Goal: Check status: Check status

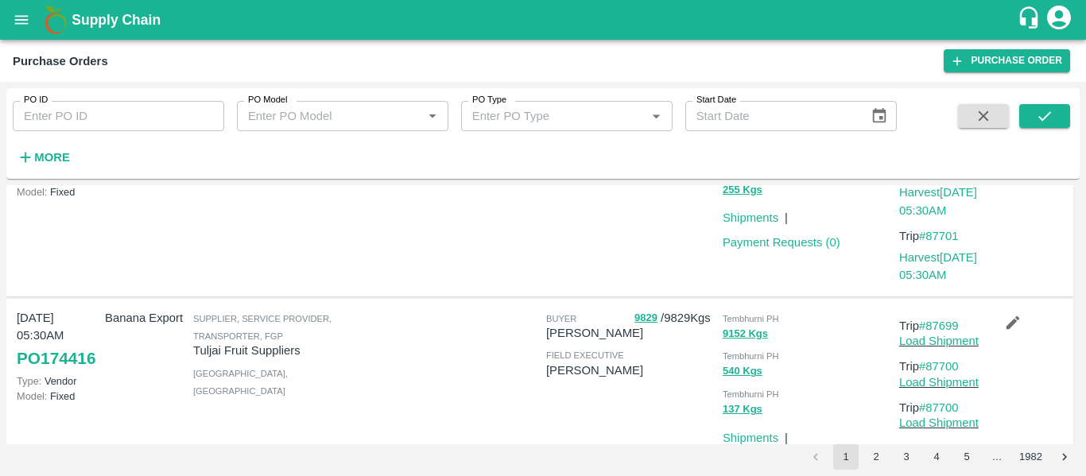
scroll to position [498, 0]
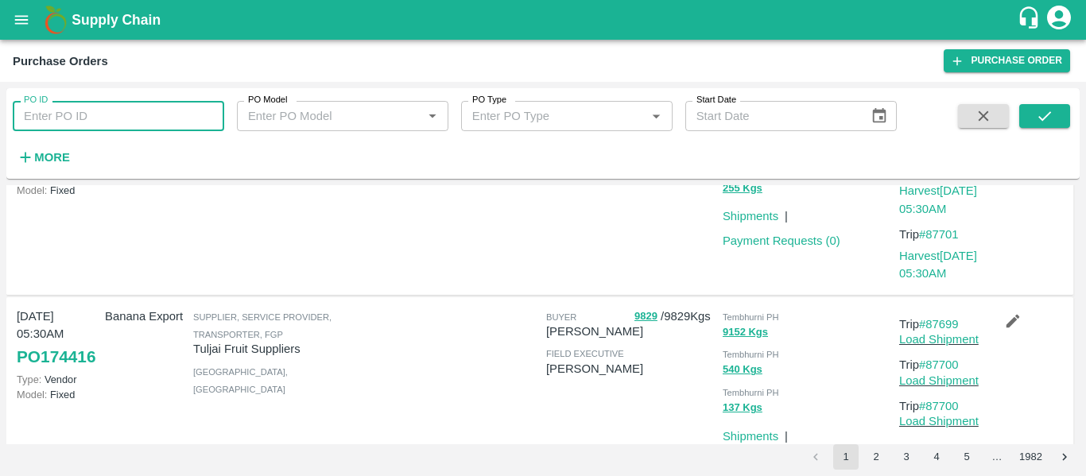
click at [89, 121] on input "PO ID" at bounding box center [118, 116] width 211 height 30
paste input "174205"
type input "174205"
click at [1029, 118] on button "submit" at bounding box center [1044, 116] width 51 height 24
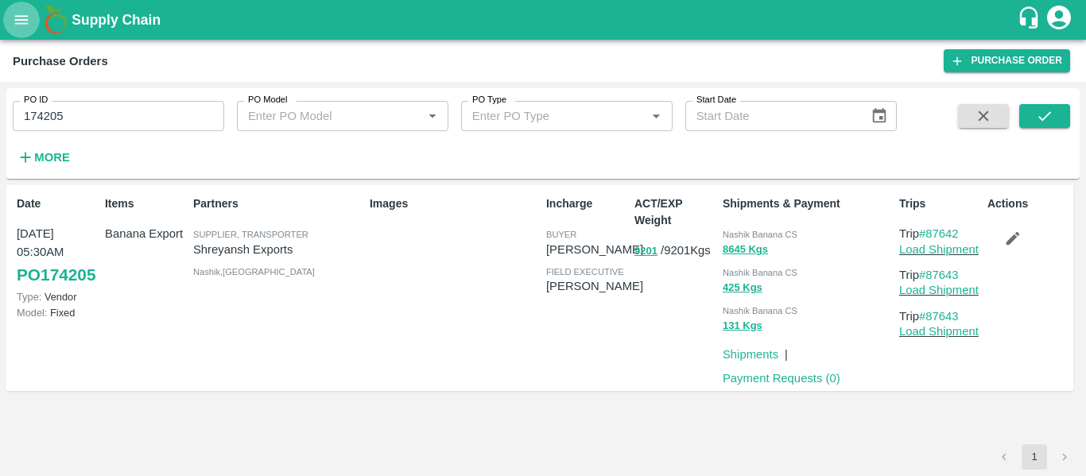
click at [24, 17] on icon "open drawer" at bounding box center [21, 19] width 17 height 17
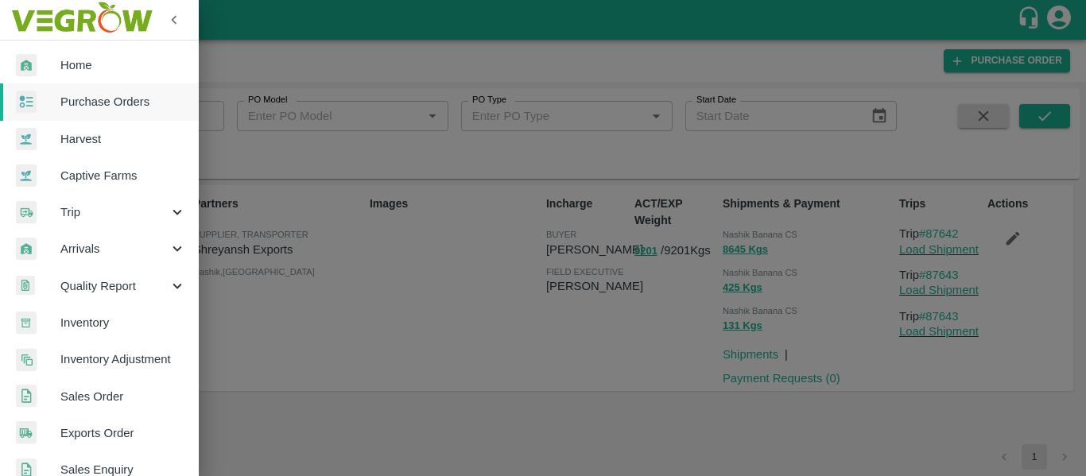
click at [89, 95] on span "Purchase Orders" at bounding box center [123, 101] width 126 height 17
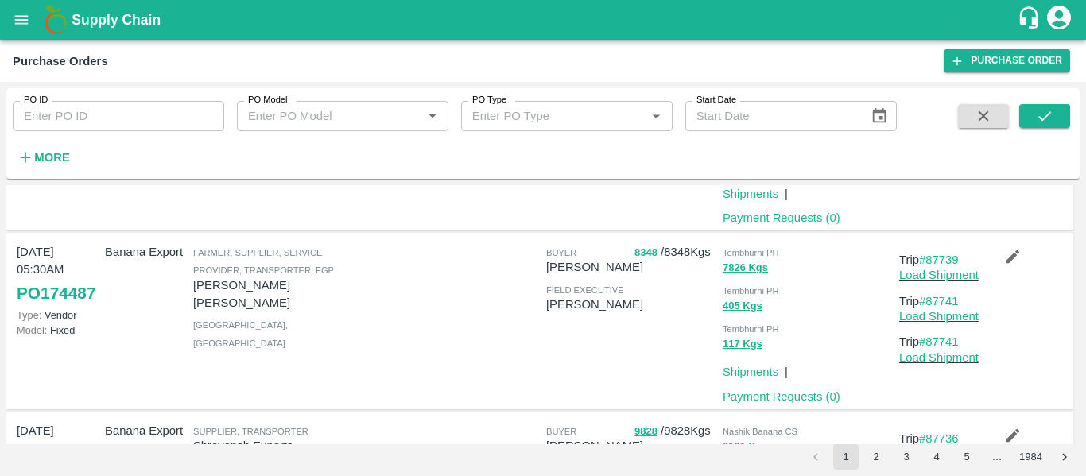
scroll to position [1533, 0]
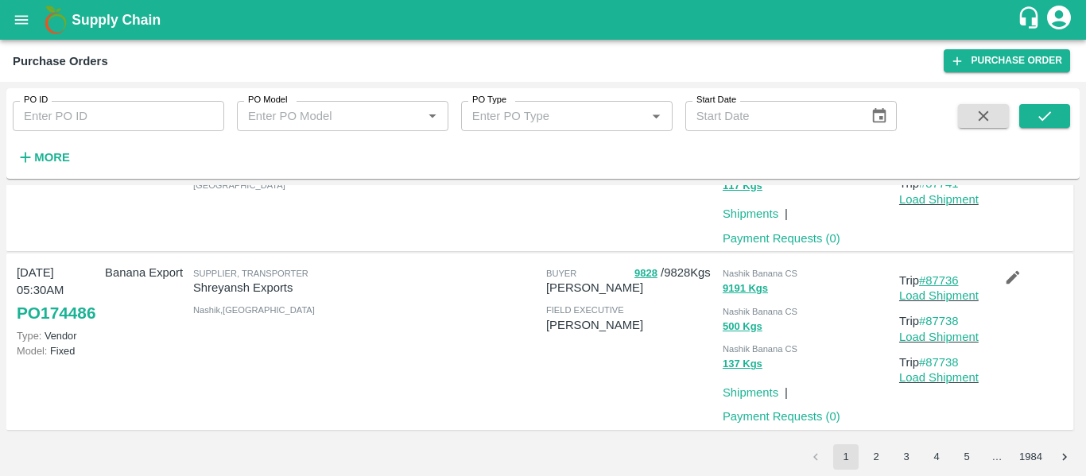
click at [935, 281] on link "#87736" at bounding box center [939, 280] width 40 height 13
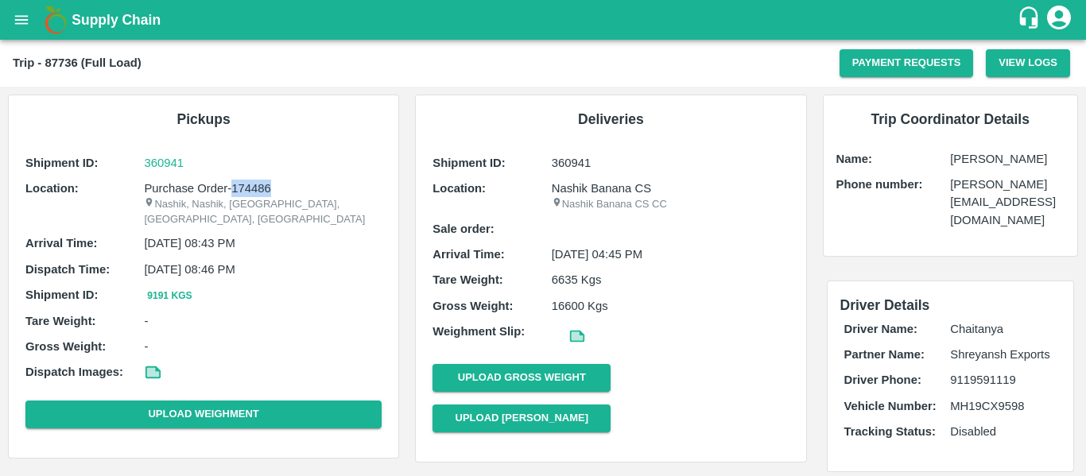
drag, startPoint x: 277, startPoint y: 189, endPoint x: 233, endPoint y: 188, distance: 43.7
click at [233, 188] on p "Purchase Order-174486" at bounding box center [263, 188] width 238 height 17
copy p "174486"
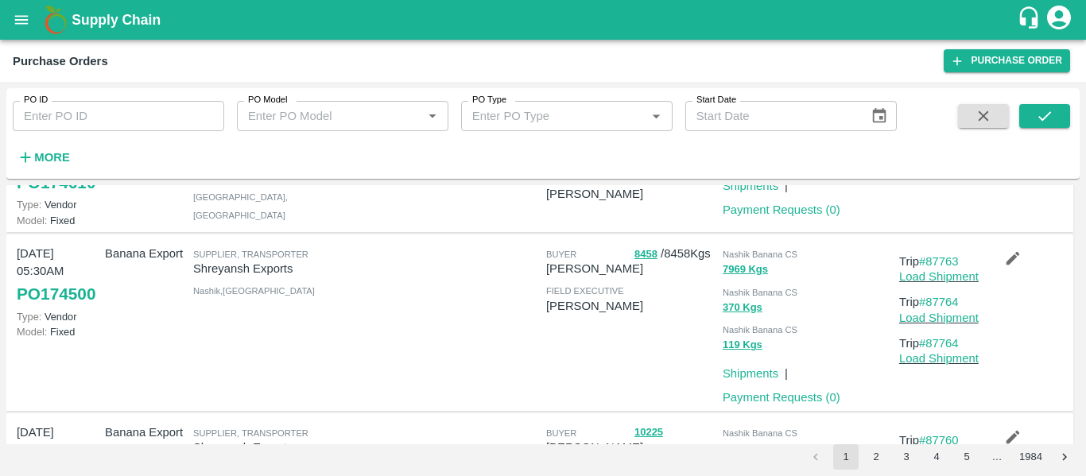
scroll to position [91, 0]
click at [945, 269] on link "#87763" at bounding box center [939, 262] width 40 height 13
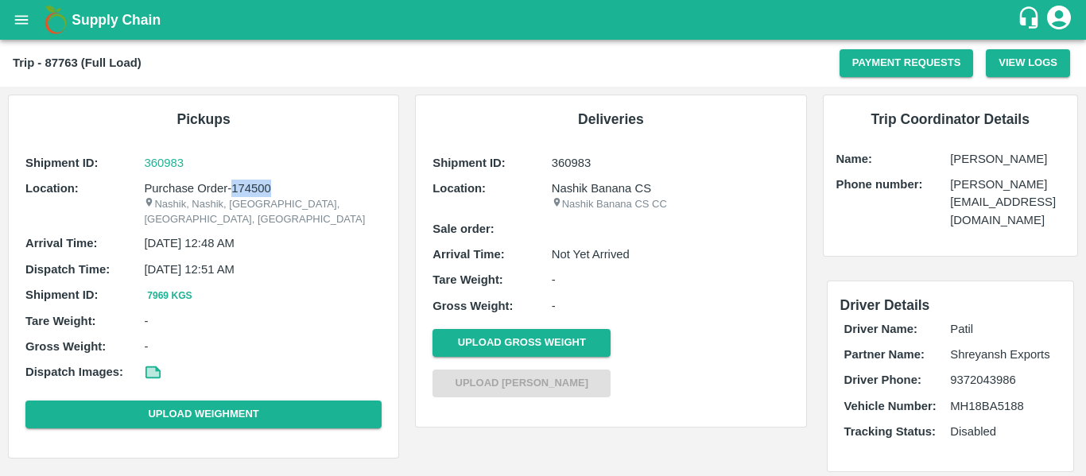
drag, startPoint x: 276, startPoint y: 188, endPoint x: 232, endPoint y: 191, distance: 43.8
click at [232, 191] on p "Purchase Order-174500" at bounding box center [263, 188] width 238 height 17
copy p "174500"
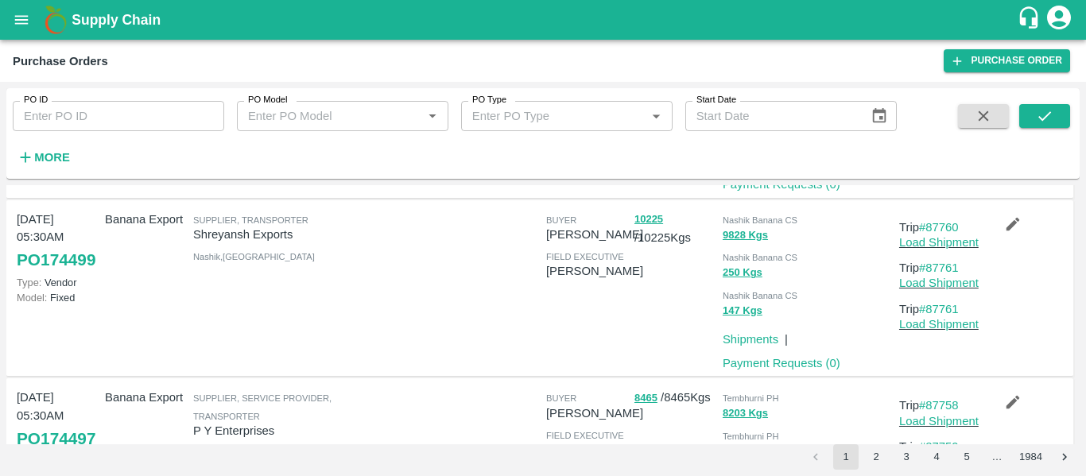
scroll to position [306, 0]
click at [943, 233] on link "#87760" at bounding box center [939, 226] width 40 height 13
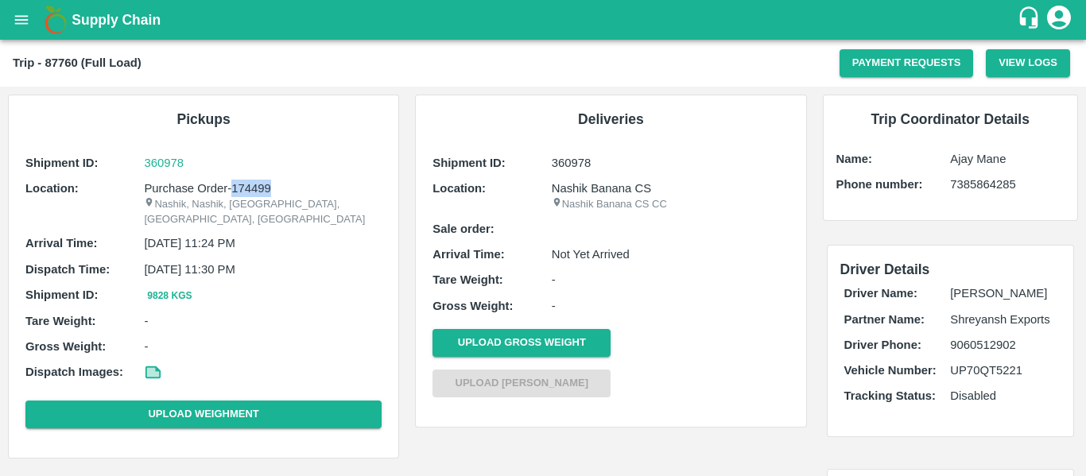
drag, startPoint x: 280, startPoint y: 187, endPoint x: 230, endPoint y: 185, distance: 49.3
click at [230, 185] on p "Purchase Order-174499" at bounding box center [263, 188] width 238 height 17
copy p "174499"
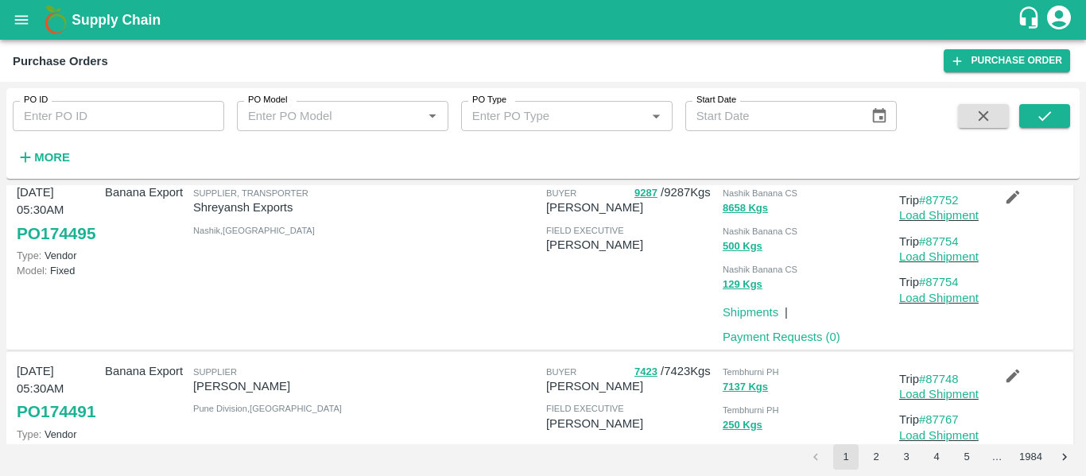
scroll to position [690, 0]
click at [939, 206] on link "#87752" at bounding box center [939, 199] width 40 height 13
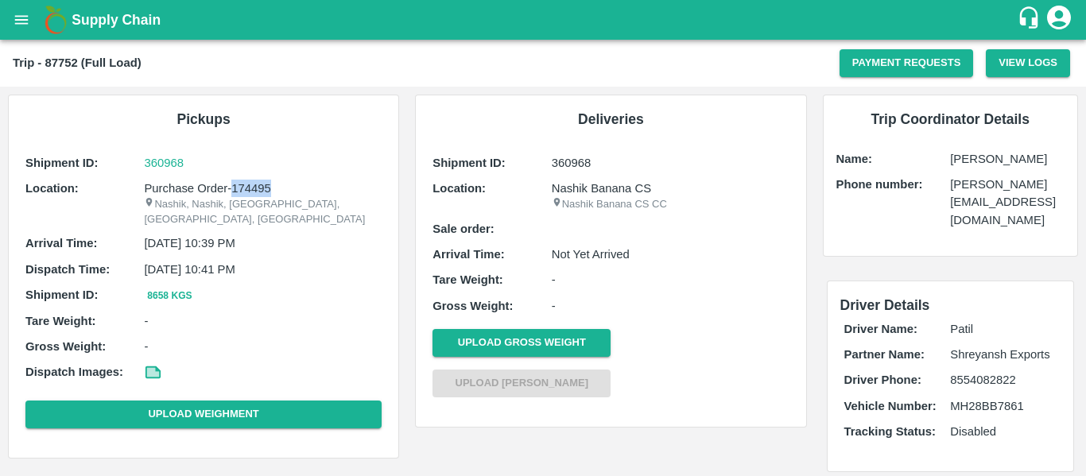
drag, startPoint x: 277, startPoint y: 188, endPoint x: 232, endPoint y: 189, distance: 44.5
click at [232, 189] on p "Purchase Order-174495" at bounding box center [263, 188] width 238 height 17
copy p "174495"
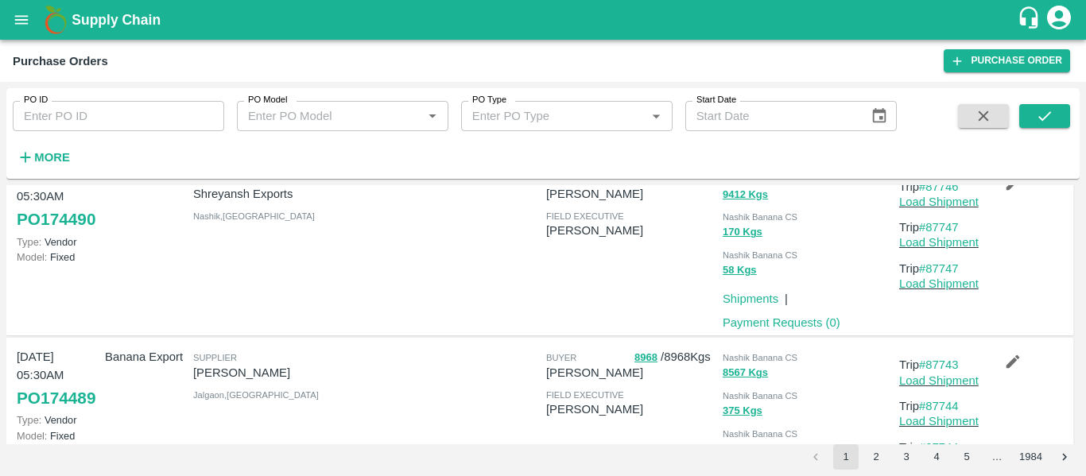
scroll to position [1061, 0]
click at [938, 192] on link "#87746" at bounding box center [939, 186] width 40 height 13
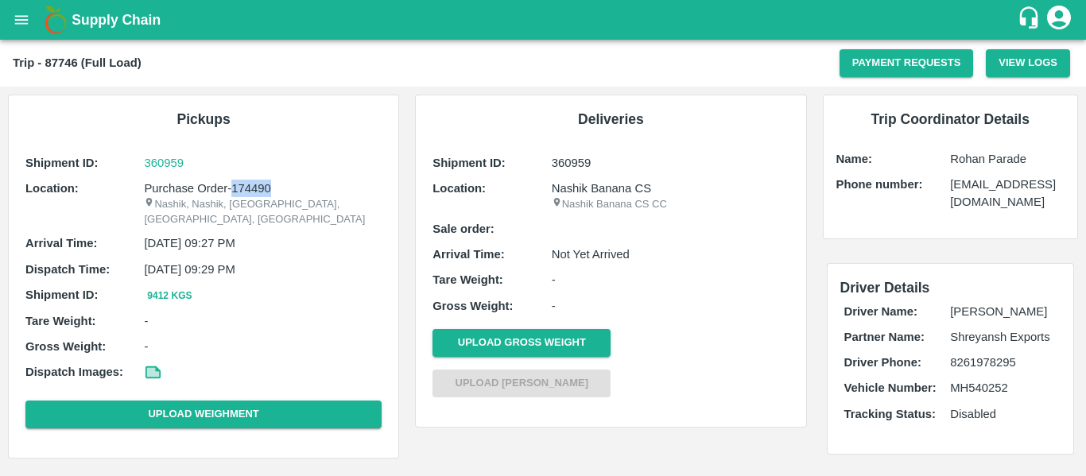
drag, startPoint x: 278, startPoint y: 188, endPoint x: 230, endPoint y: 187, distance: 48.5
click at [230, 187] on p "Purchase Order-174490" at bounding box center [263, 188] width 238 height 17
copy p "174490"
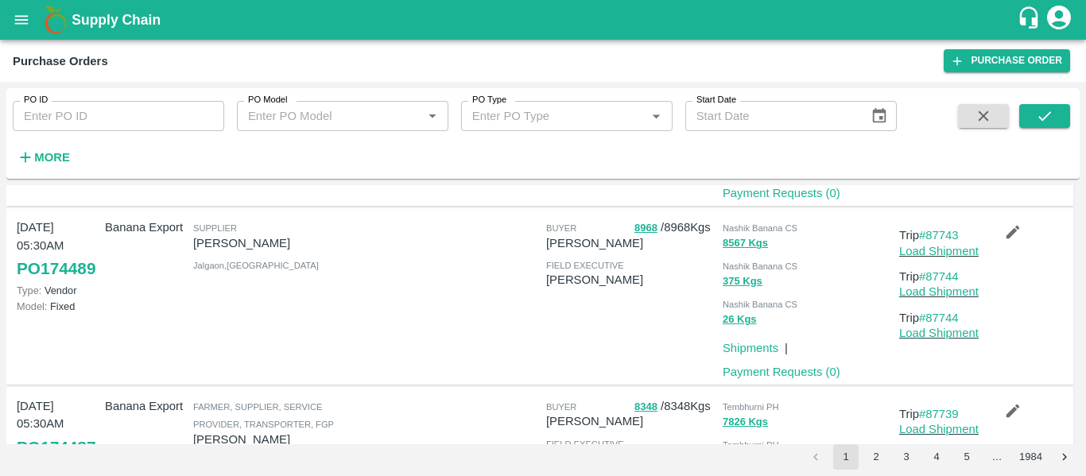
scroll to position [1189, 0]
click at [945, 242] on link "#87743" at bounding box center [939, 236] width 40 height 13
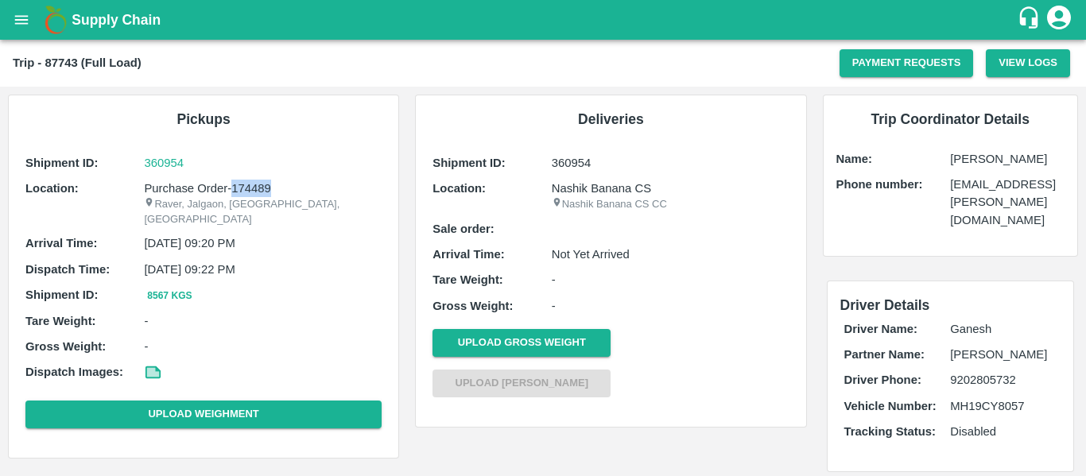
drag, startPoint x: 278, startPoint y: 189, endPoint x: 230, endPoint y: 190, distance: 48.5
click at [230, 190] on p "Purchase Order-174489" at bounding box center [263, 188] width 238 height 17
copy p "174489"
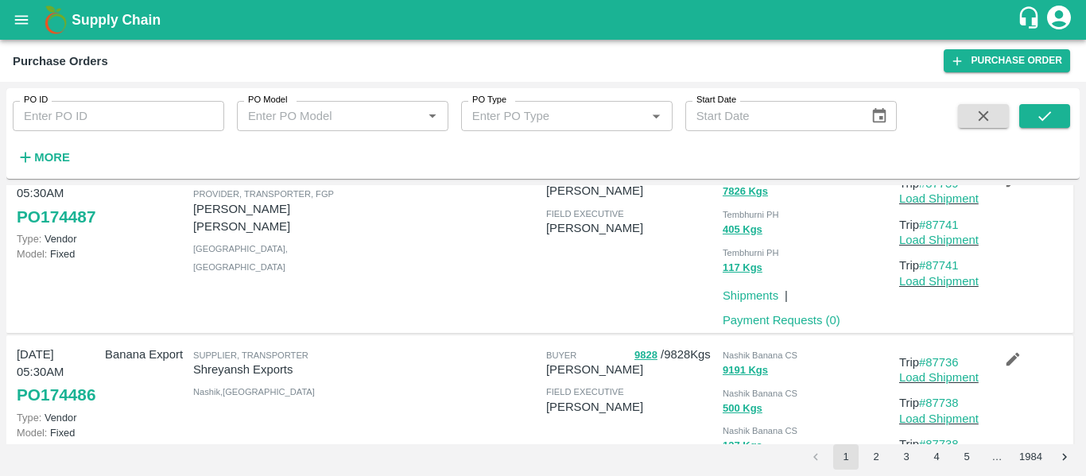
scroll to position [1533, 0]
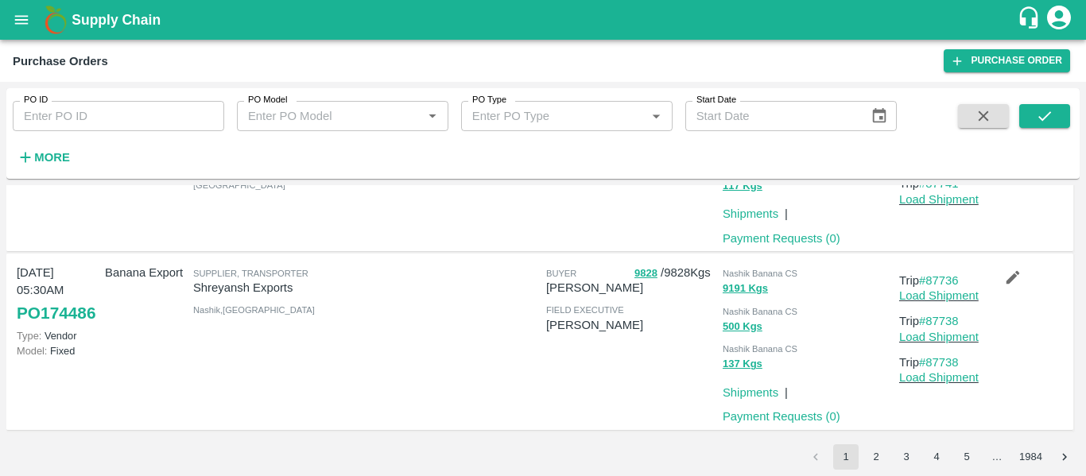
click at [874, 463] on button "2" at bounding box center [875, 456] width 25 height 25
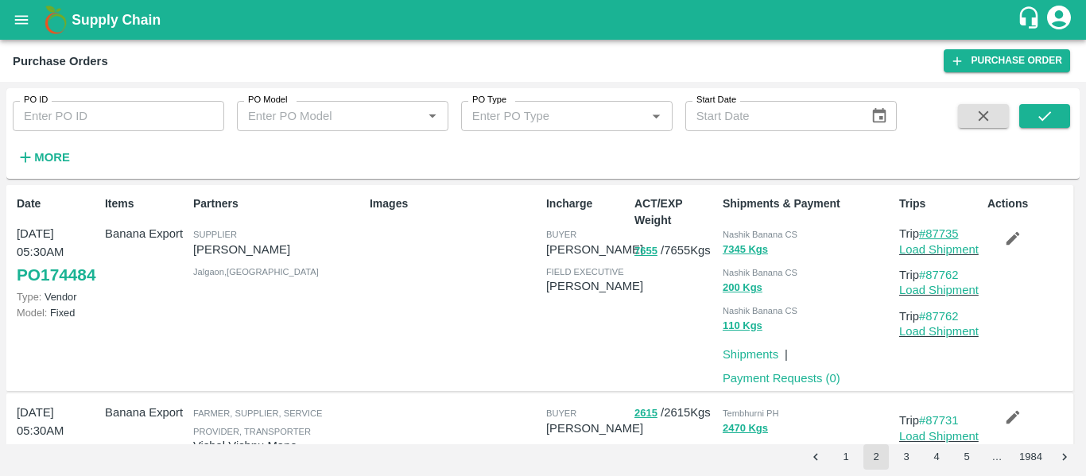
click at [948, 230] on link "#87735" at bounding box center [939, 233] width 40 height 13
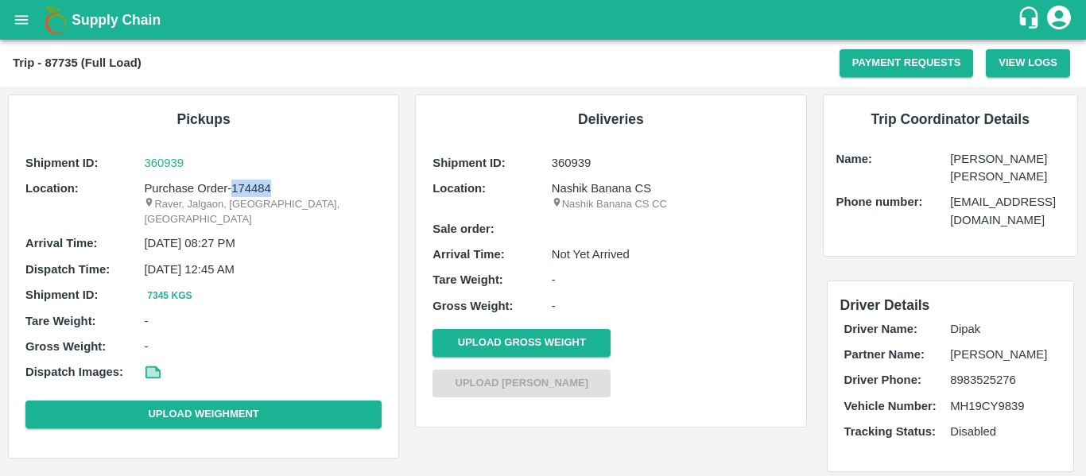
drag, startPoint x: 287, startPoint y: 186, endPoint x: 232, endPoint y: 188, distance: 54.9
click at [232, 188] on p "Purchase Order-174484" at bounding box center [263, 188] width 238 height 17
copy p "174484"
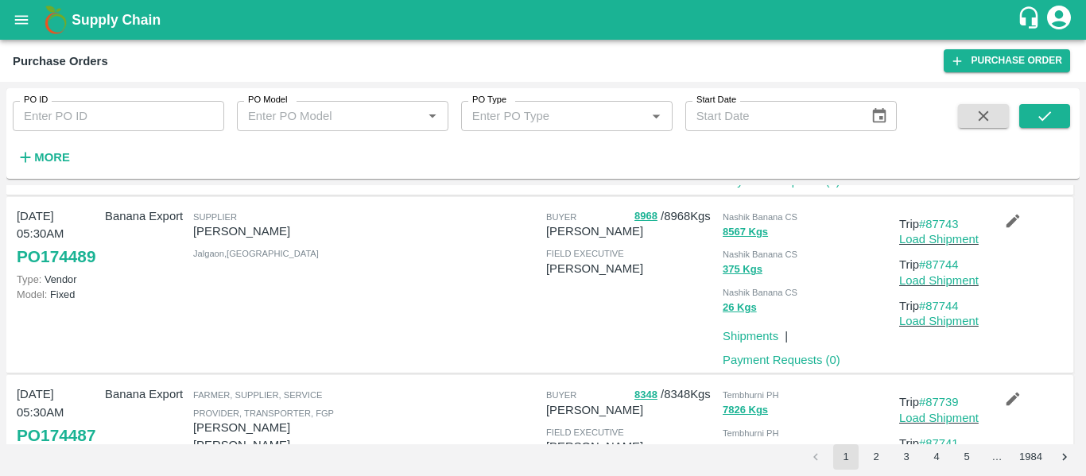
scroll to position [1341, 0]
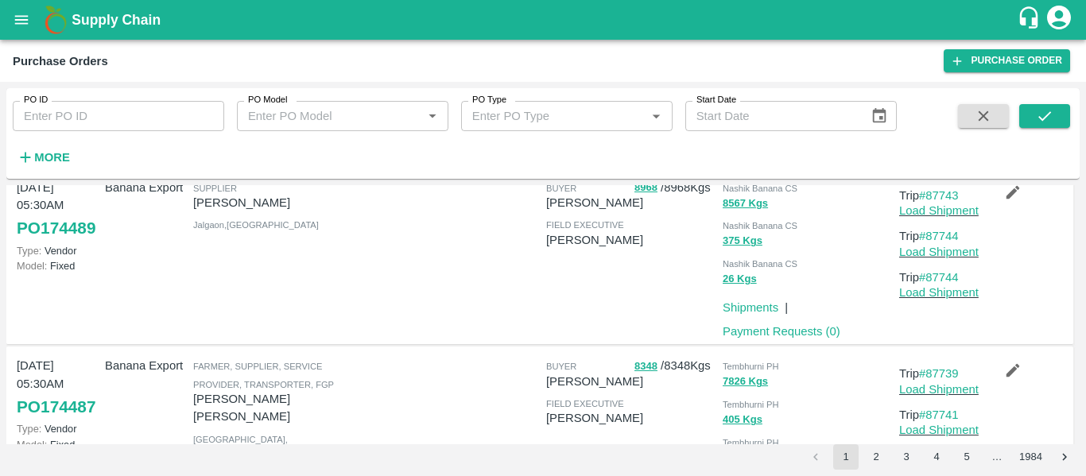
click at [884, 463] on button "2" at bounding box center [875, 456] width 25 height 25
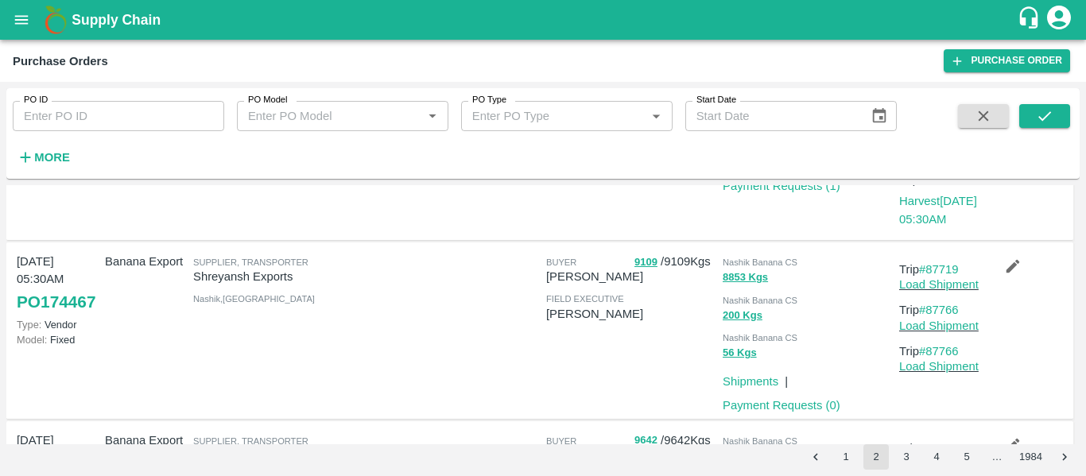
scroll to position [1086, 0]
click at [936, 261] on p "Trip #87719" at bounding box center [940, 268] width 82 height 17
click at [937, 264] on link "#87719" at bounding box center [939, 268] width 40 height 13
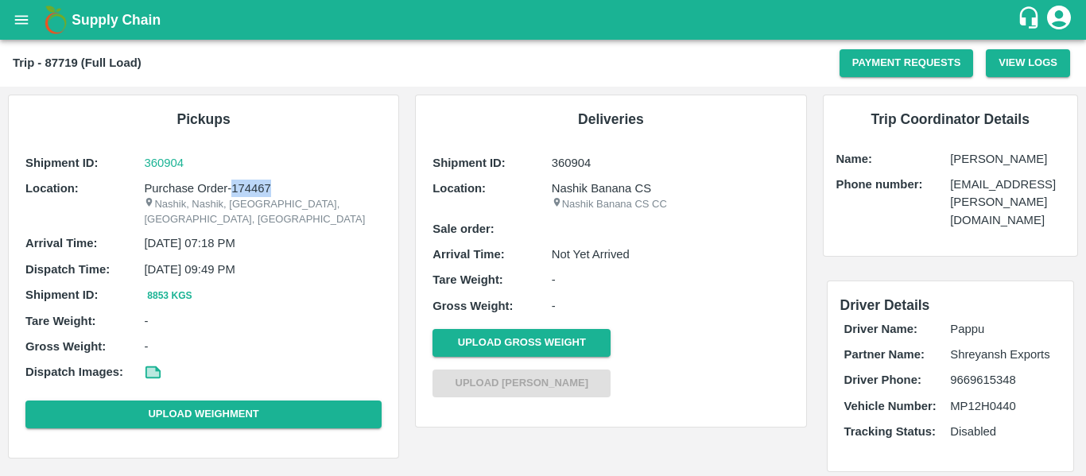
drag, startPoint x: 286, startPoint y: 190, endPoint x: 230, endPoint y: 191, distance: 55.6
click at [230, 191] on p "Purchase Order-174467" at bounding box center [263, 188] width 238 height 17
copy p "174467"
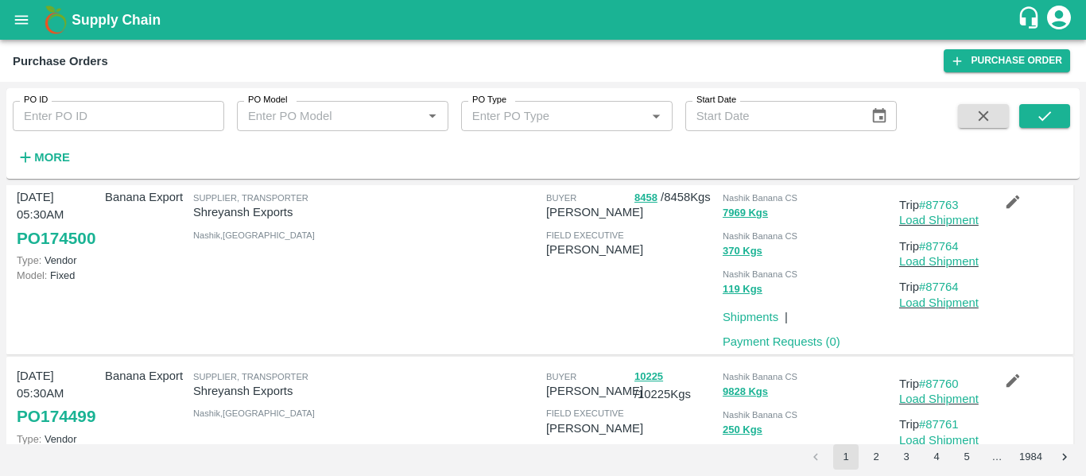
scroll to position [261, 0]
click at [884, 463] on button "2" at bounding box center [875, 456] width 25 height 25
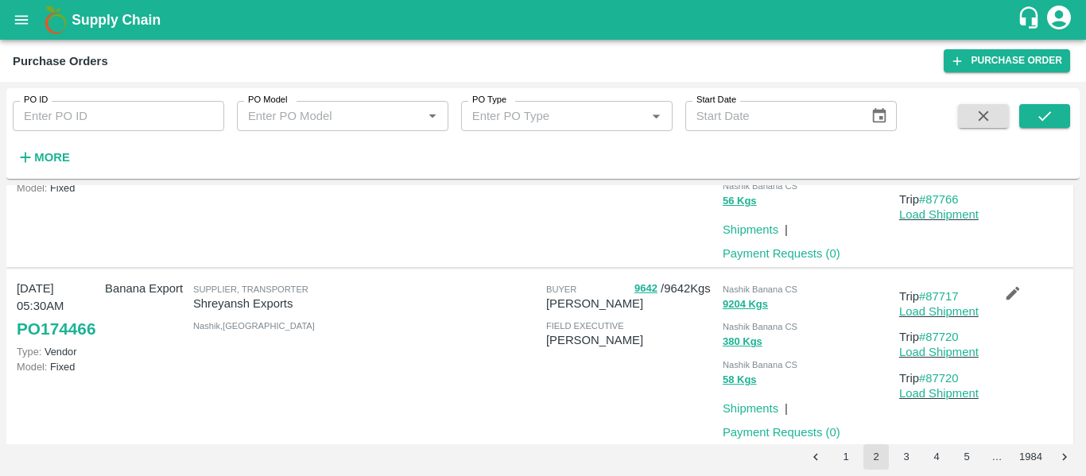
scroll to position [1244, 0]
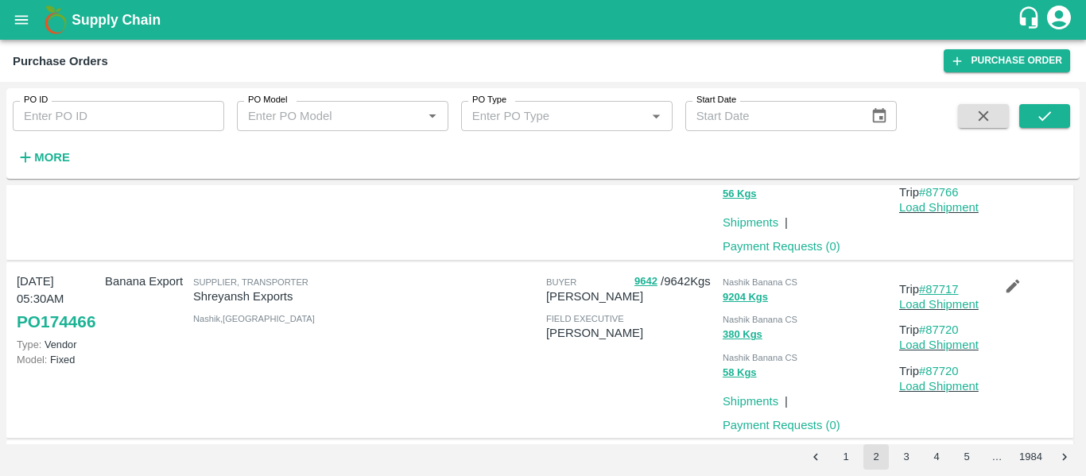
click at [950, 286] on link "#87717" at bounding box center [939, 289] width 40 height 13
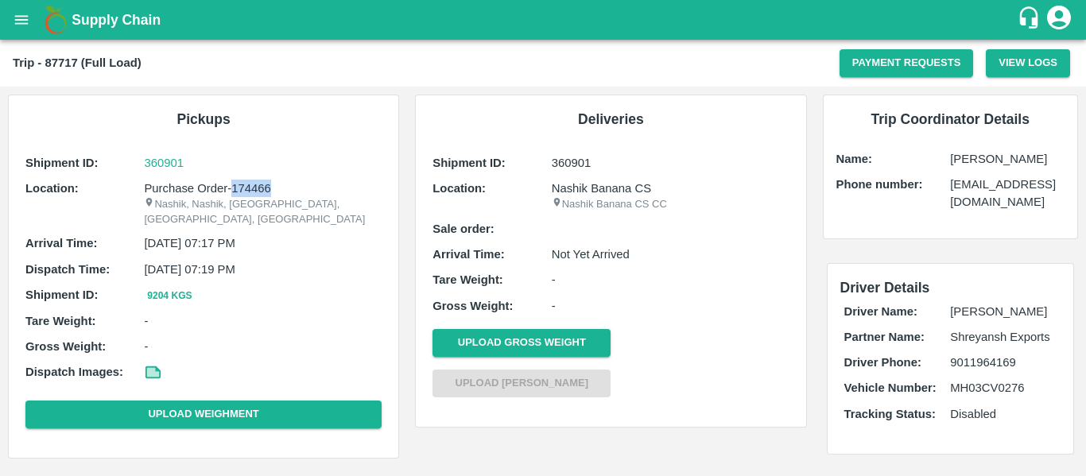
drag, startPoint x: 278, startPoint y: 191, endPoint x: 233, endPoint y: 189, distance: 45.3
click at [233, 189] on p "Purchase Order-174466" at bounding box center [263, 188] width 238 height 17
copy p "174466"
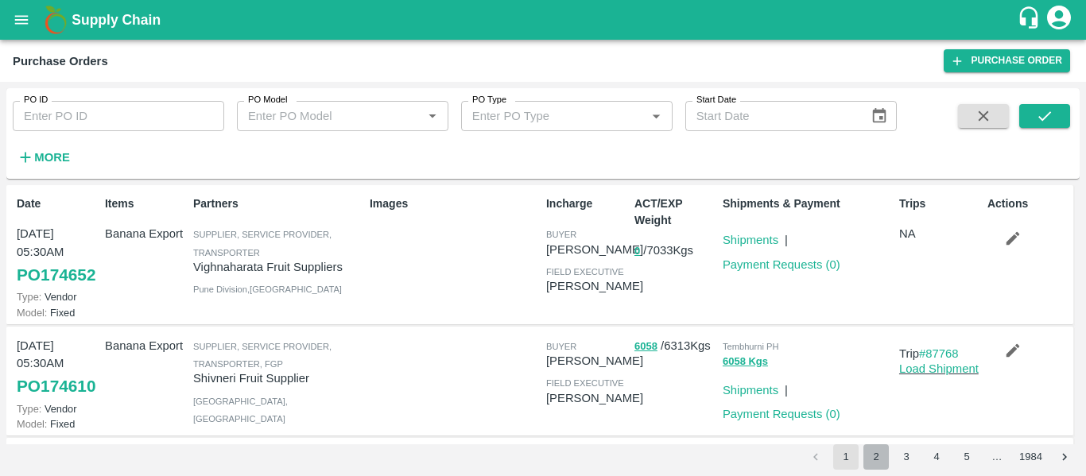
click at [869, 453] on button "2" at bounding box center [875, 456] width 25 height 25
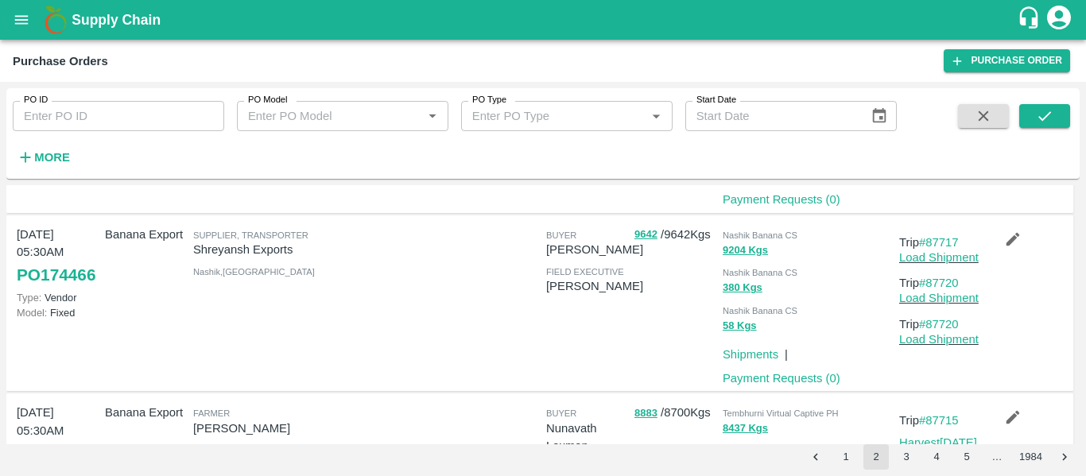
scroll to position [1694, 0]
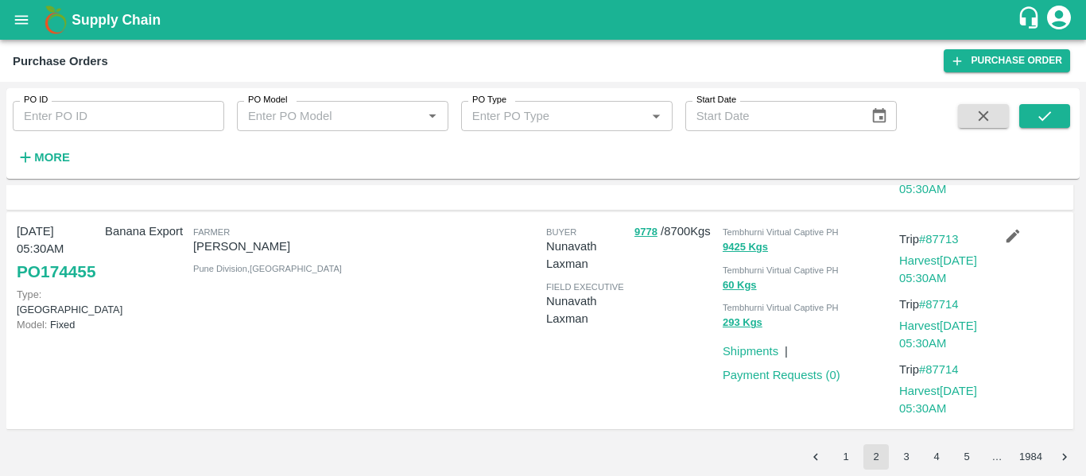
click at [905, 451] on button "3" at bounding box center [905, 456] width 25 height 25
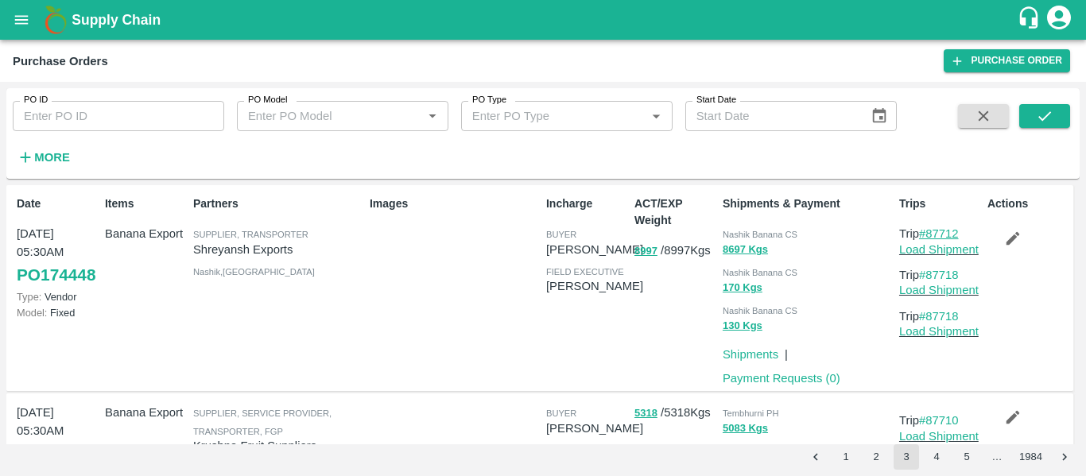
click at [946, 236] on link "#87712" at bounding box center [939, 233] width 40 height 13
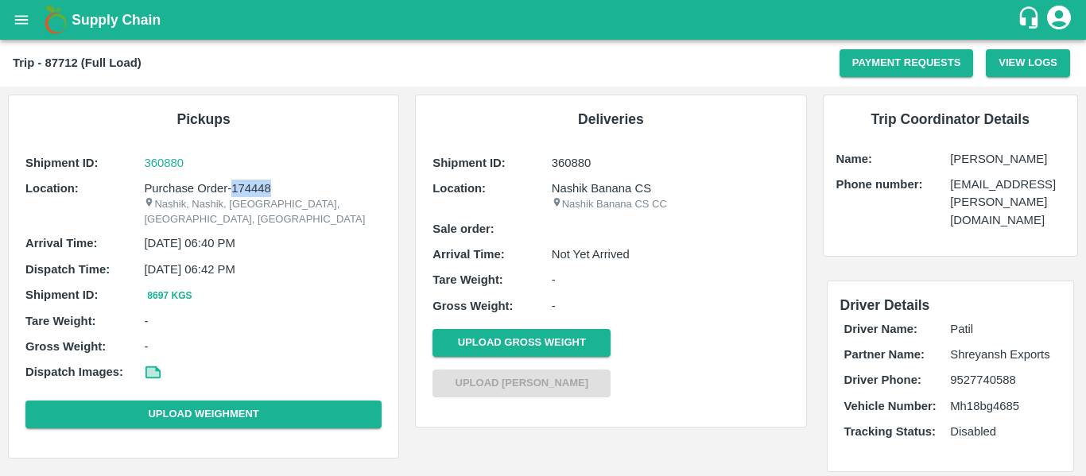
drag, startPoint x: 273, startPoint y: 189, endPoint x: 233, endPoint y: 189, distance: 39.7
click at [233, 189] on p "Purchase Order-174448" at bounding box center [263, 188] width 238 height 17
copy p "174448"
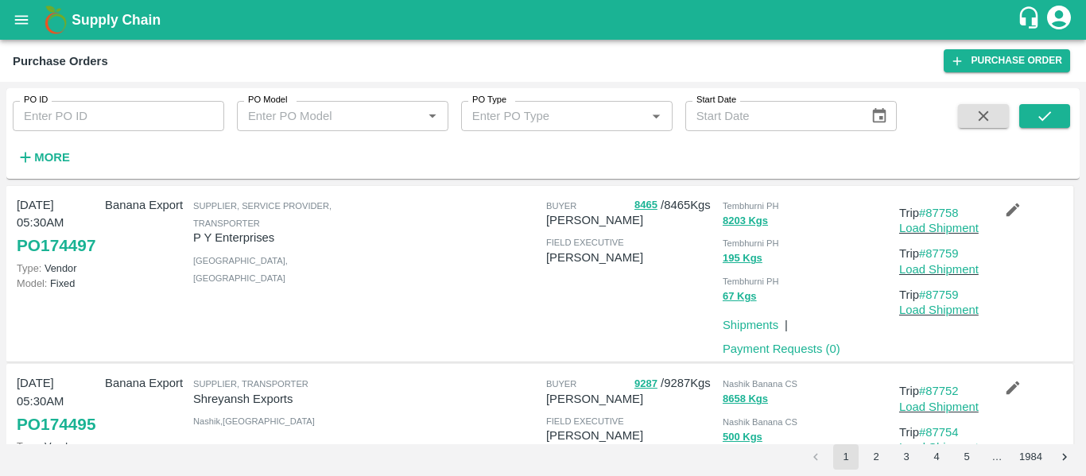
scroll to position [610, 0]
click at [940, 219] on link "#87758" at bounding box center [939, 212] width 40 height 13
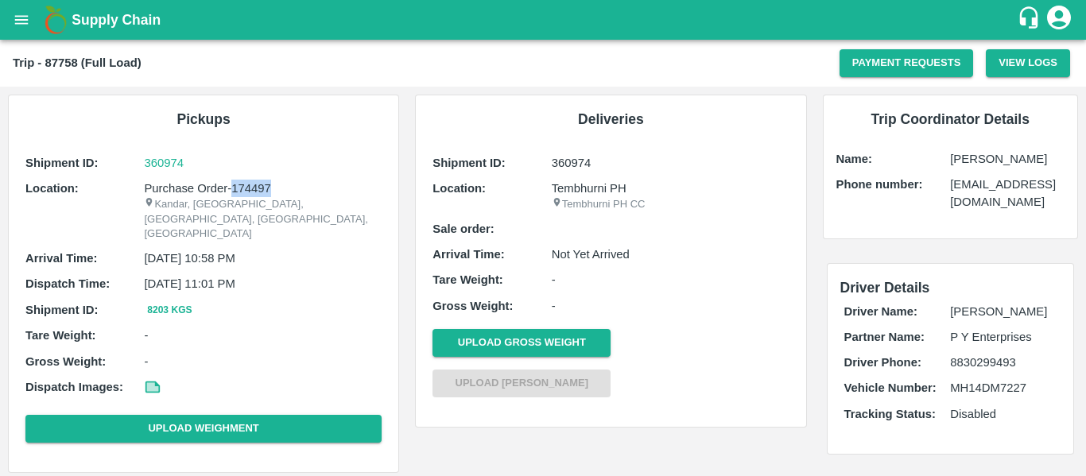
drag, startPoint x: 278, startPoint y: 185, endPoint x: 230, endPoint y: 187, distance: 47.7
click at [230, 187] on p "Purchase Order-174497" at bounding box center [263, 188] width 238 height 17
copy p "174497"
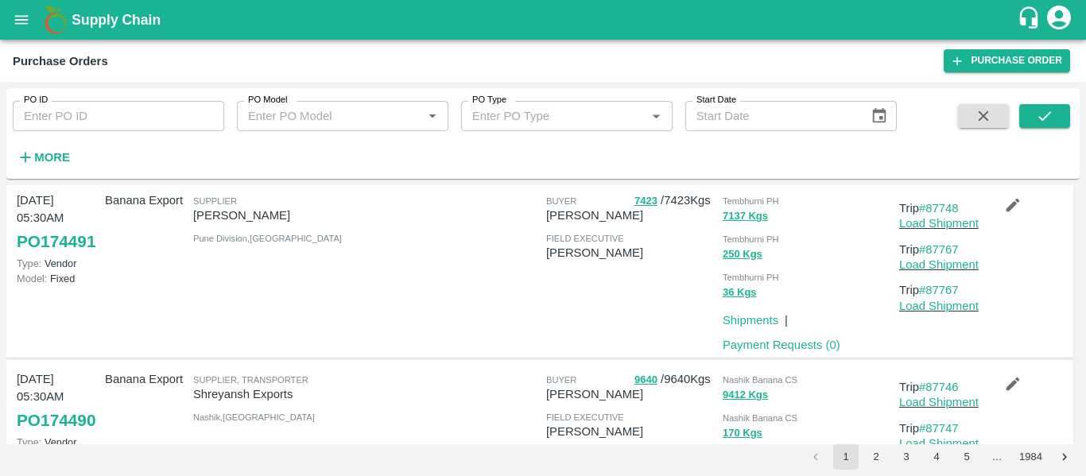
scroll to position [973, 0]
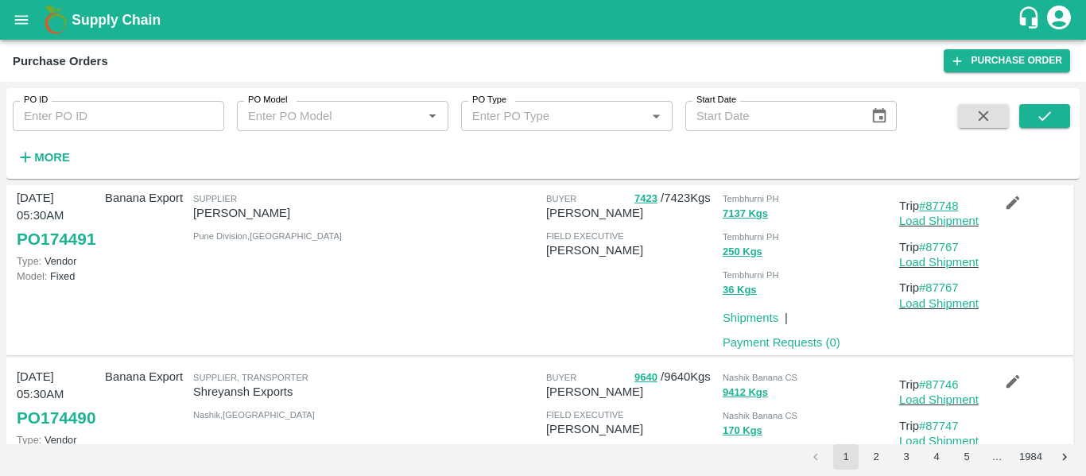
click at [935, 212] on link "#87748" at bounding box center [939, 205] width 40 height 13
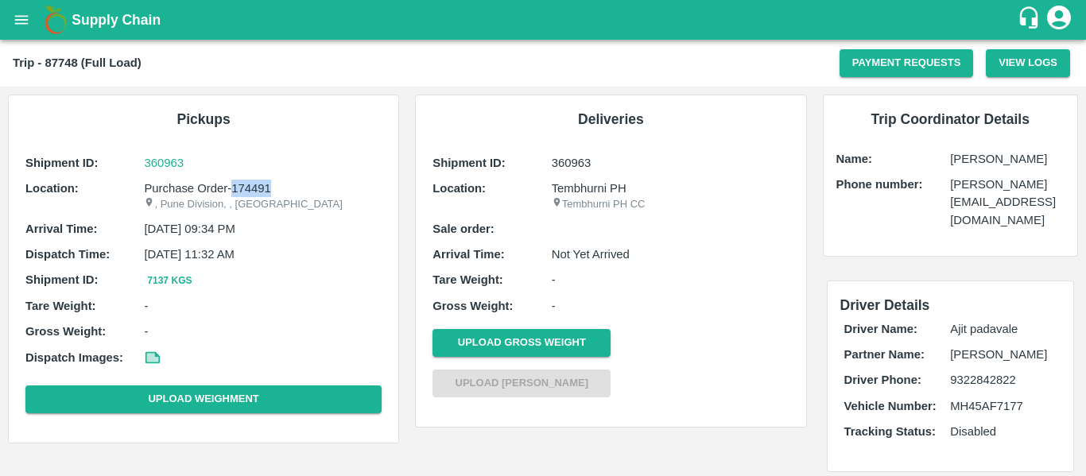
drag, startPoint x: 275, startPoint y: 185, endPoint x: 233, endPoint y: 187, distance: 42.1
click at [233, 187] on p "Purchase Order-174491" at bounding box center [263, 188] width 238 height 17
copy p "174491"
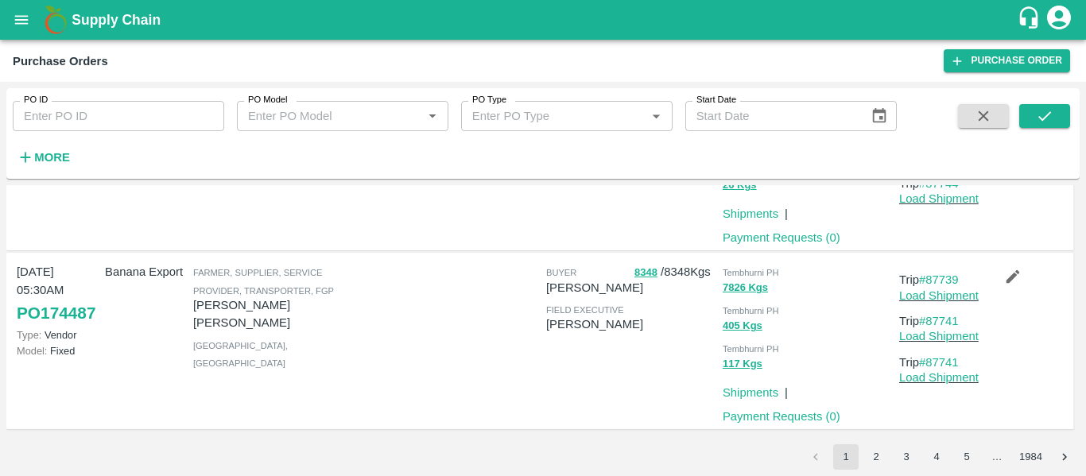
scroll to position [1494, 0]
click at [950, 279] on link "#87739" at bounding box center [939, 279] width 40 height 13
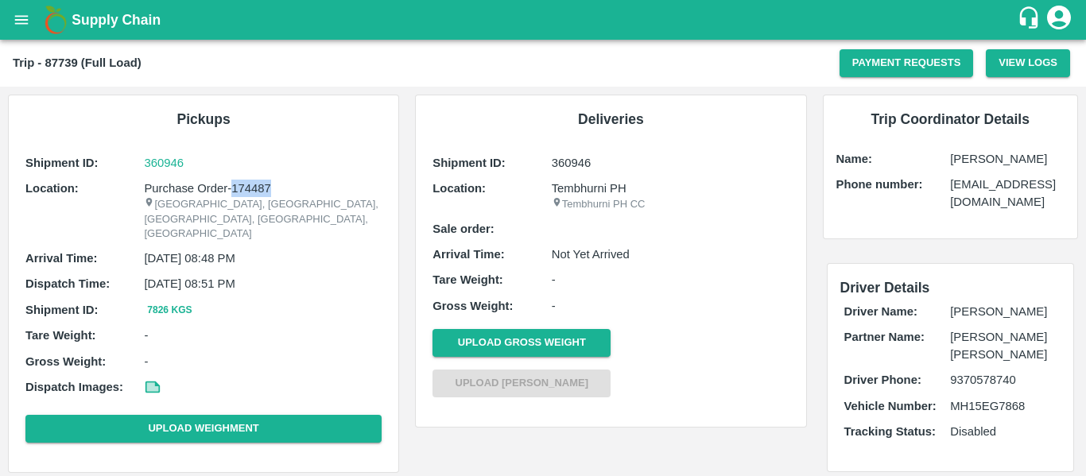
drag, startPoint x: 277, startPoint y: 185, endPoint x: 233, endPoint y: 187, distance: 44.5
click at [233, 187] on p "Purchase Order-174487" at bounding box center [263, 188] width 238 height 17
copy p "174487"
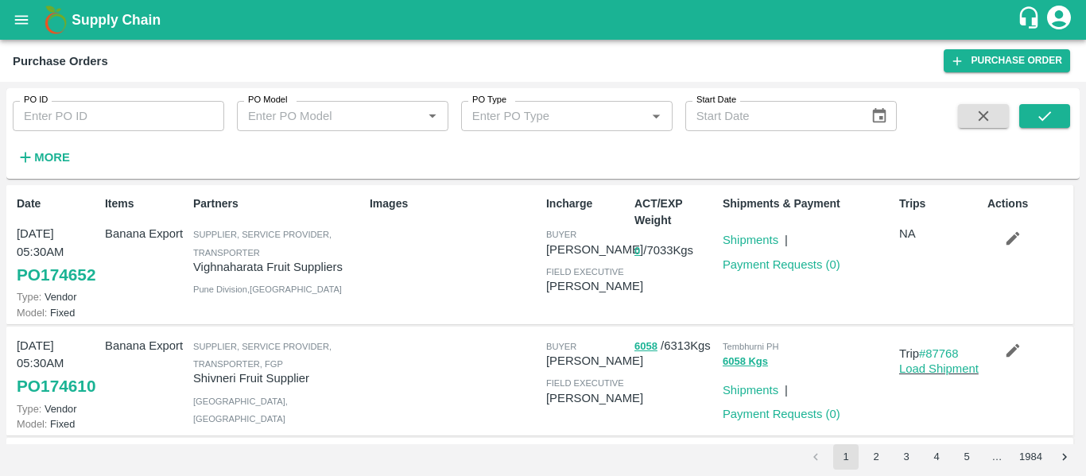
click at [869, 462] on button "2" at bounding box center [875, 456] width 25 height 25
